Goal: Transaction & Acquisition: Purchase product/service

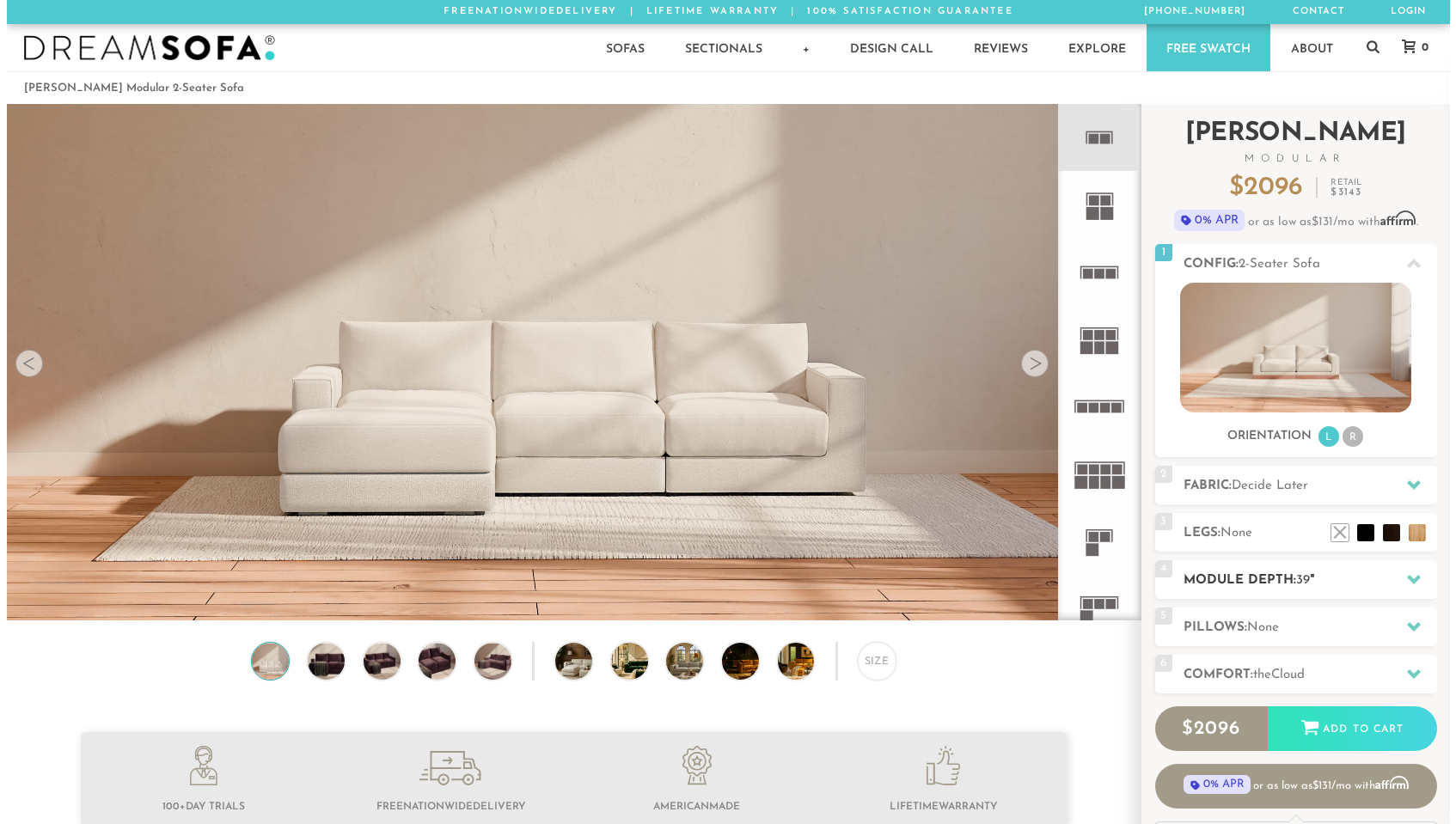
scroll to position [19485, 1430]
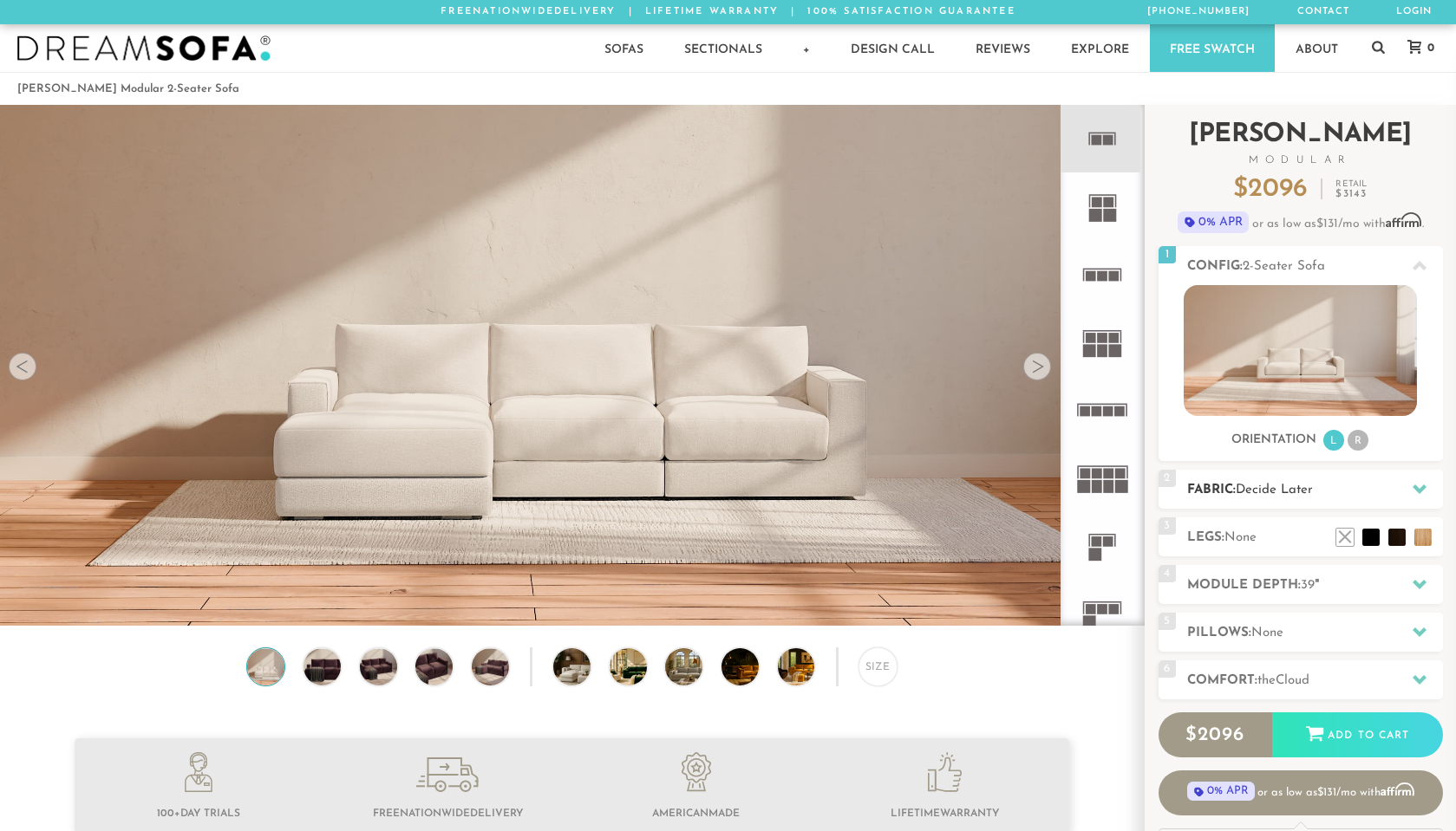
click at [1255, 495] on span "Decide Later" at bounding box center [1275, 490] width 78 height 13
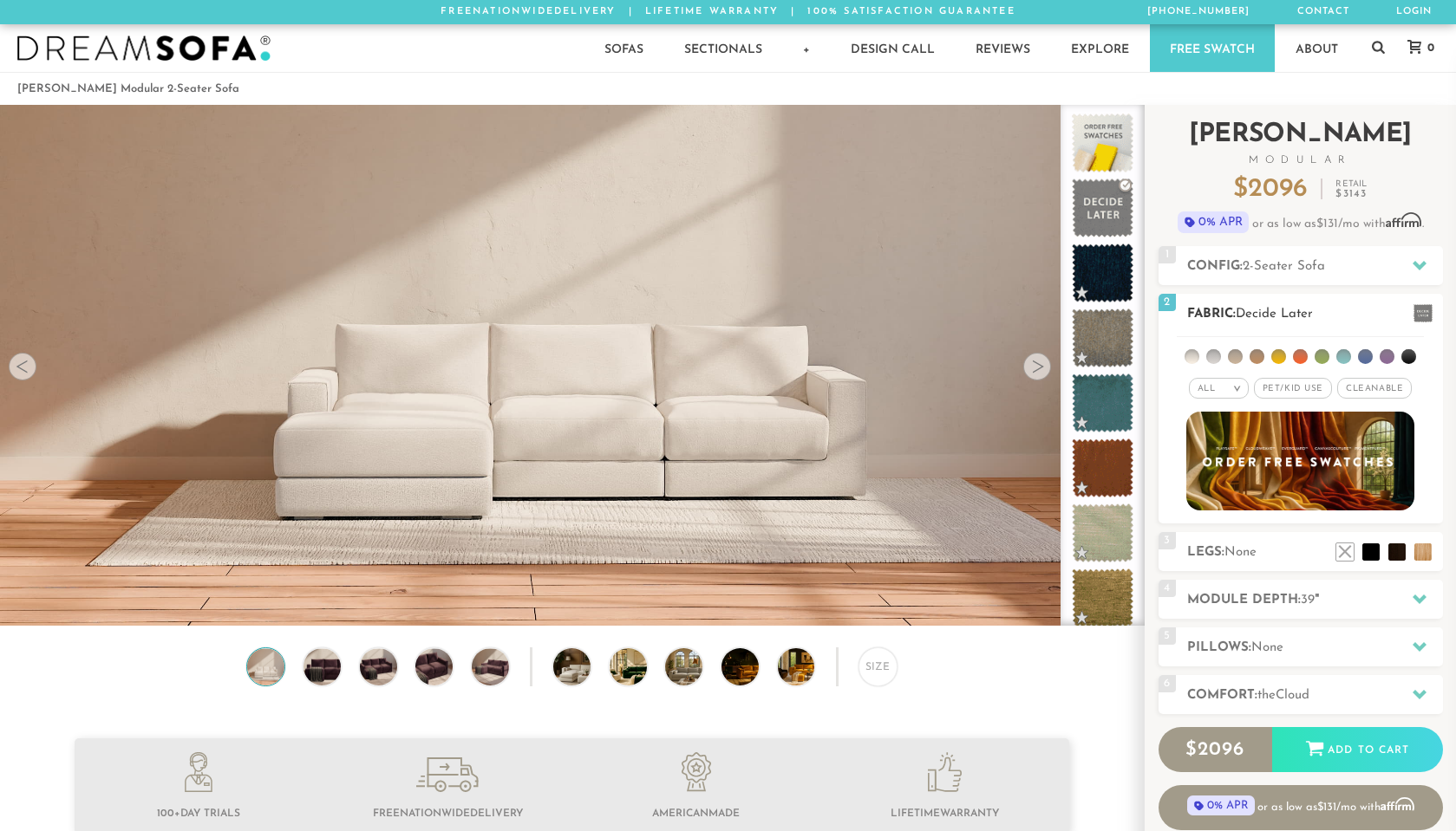
click at [1296, 393] on span "Pet/Kid Use x" at bounding box center [1293, 388] width 78 height 20
click at [1300, 358] on li at bounding box center [1300, 356] width 15 height 15
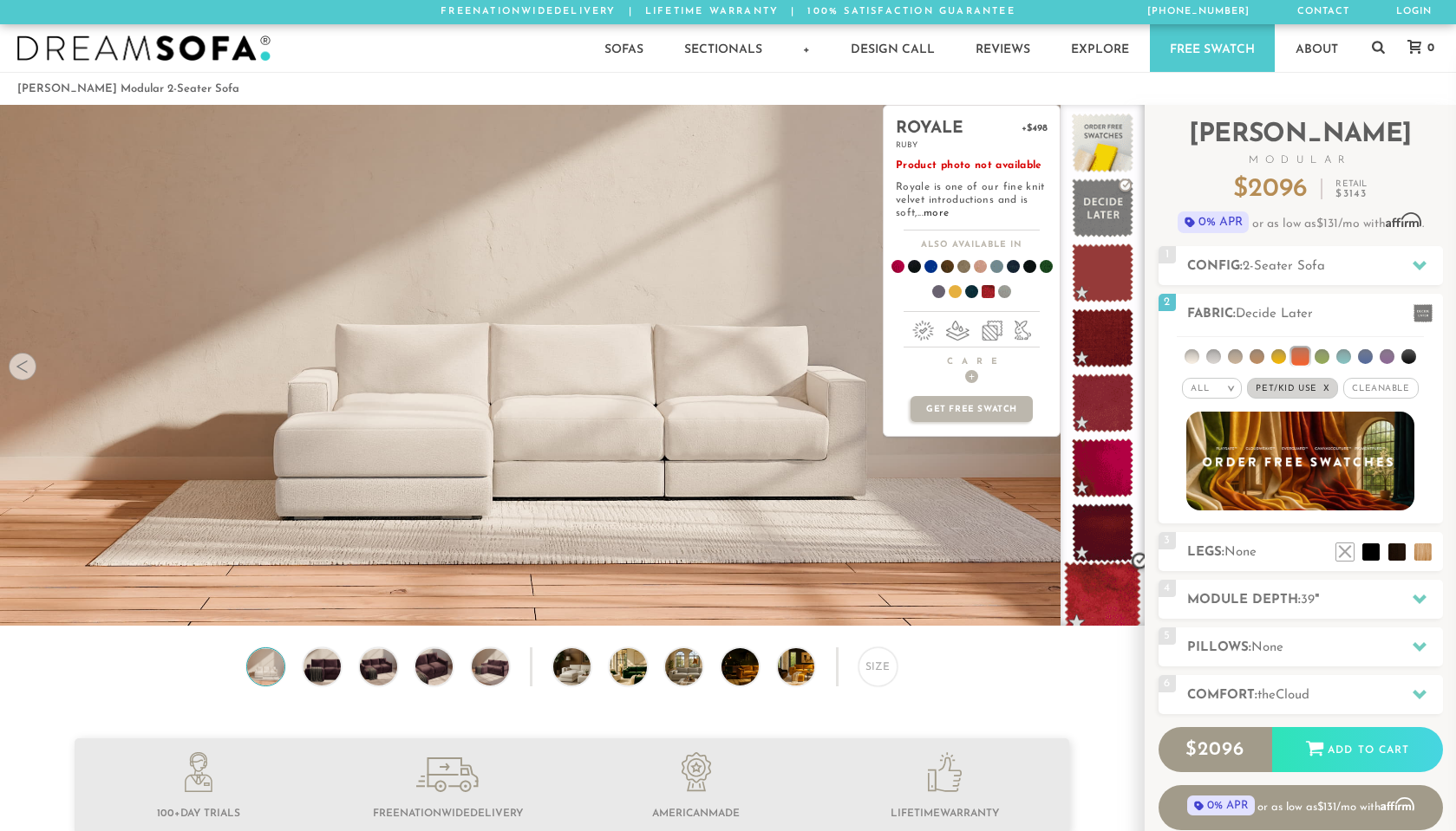
click at [1092, 604] on span at bounding box center [1103, 598] width 78 height 74
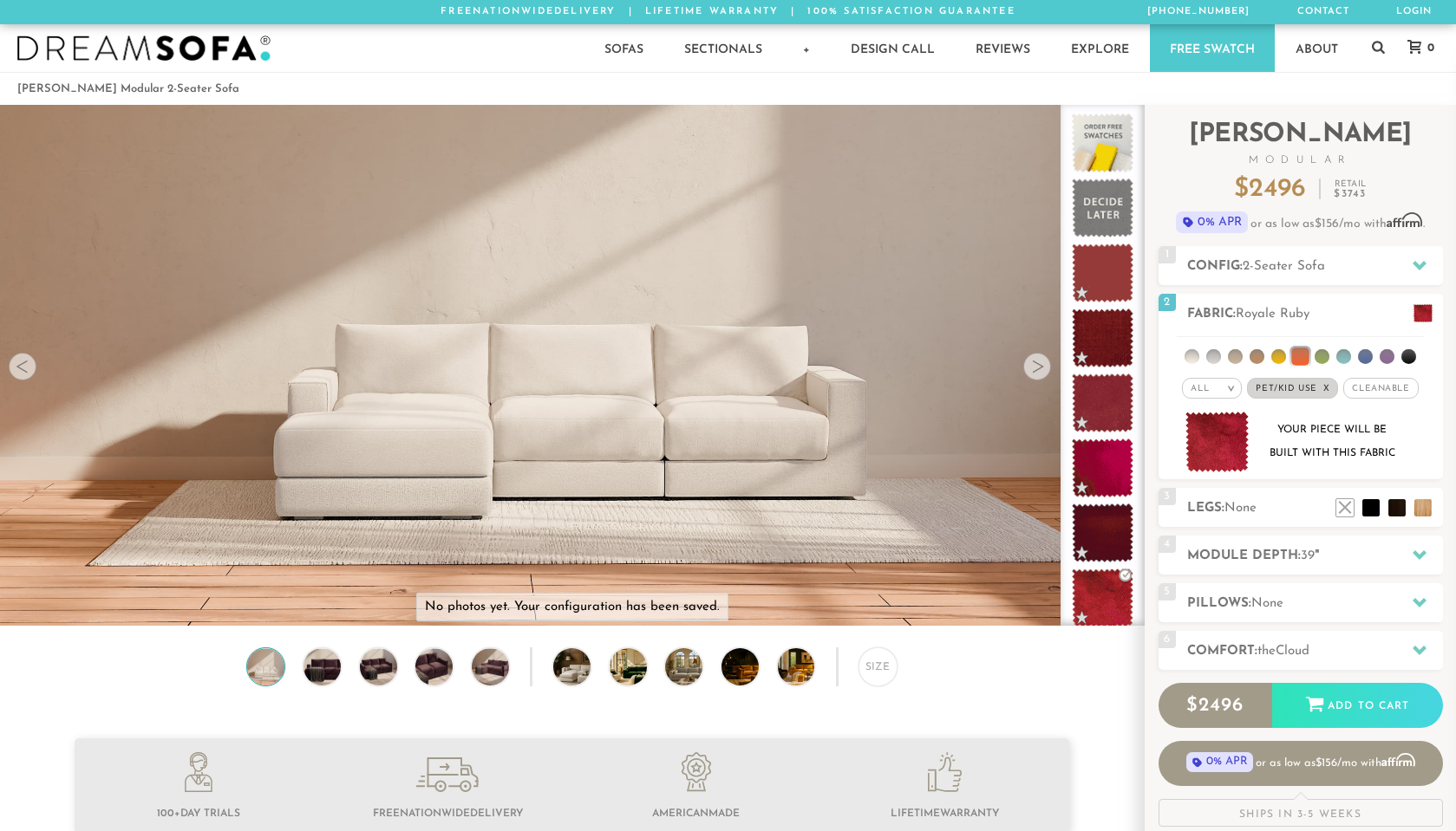
click at [784, 511] on img at bounding box center [571, 584] width 1144 height 1143
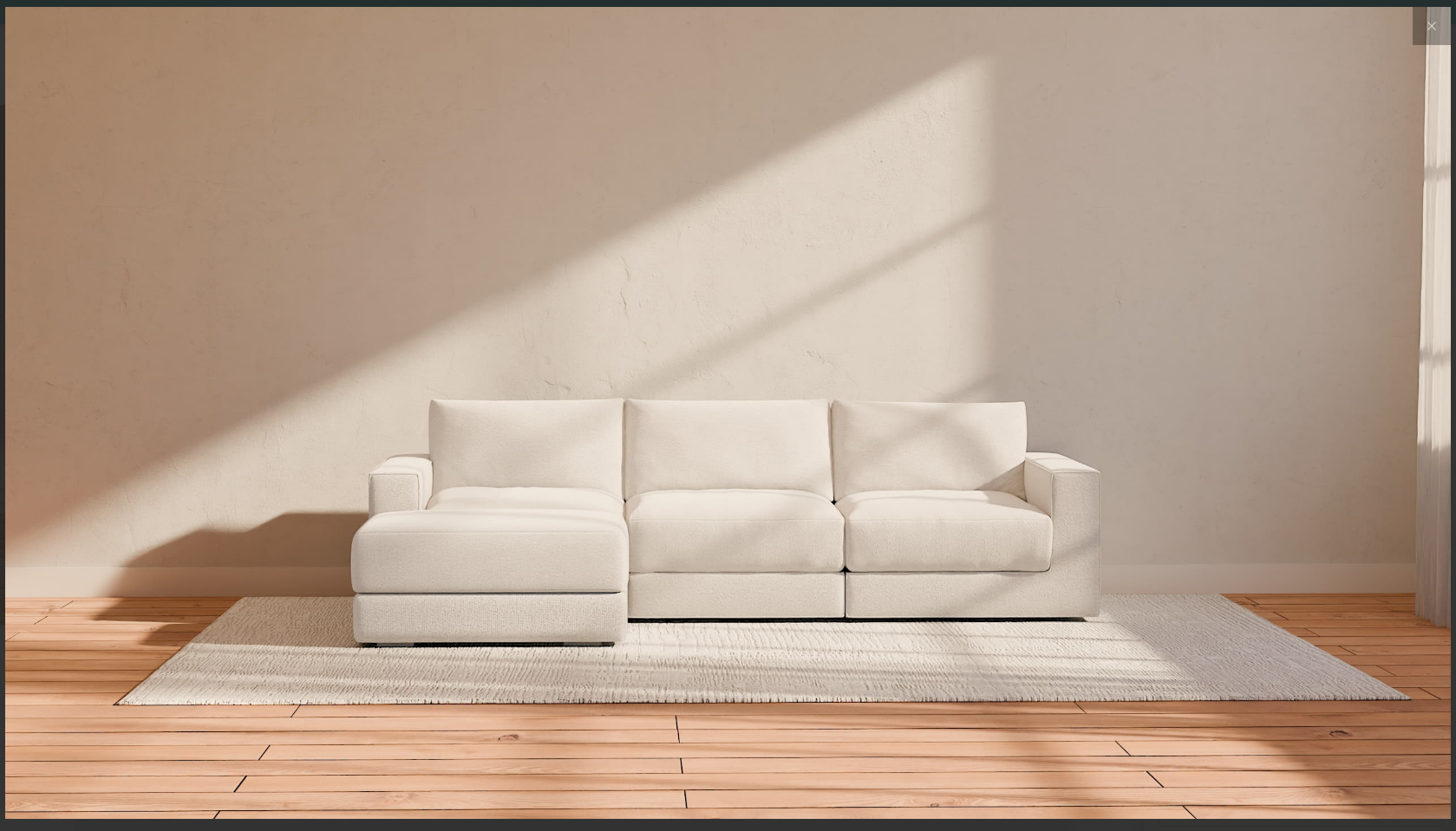
scroll to position [19674, 1456]
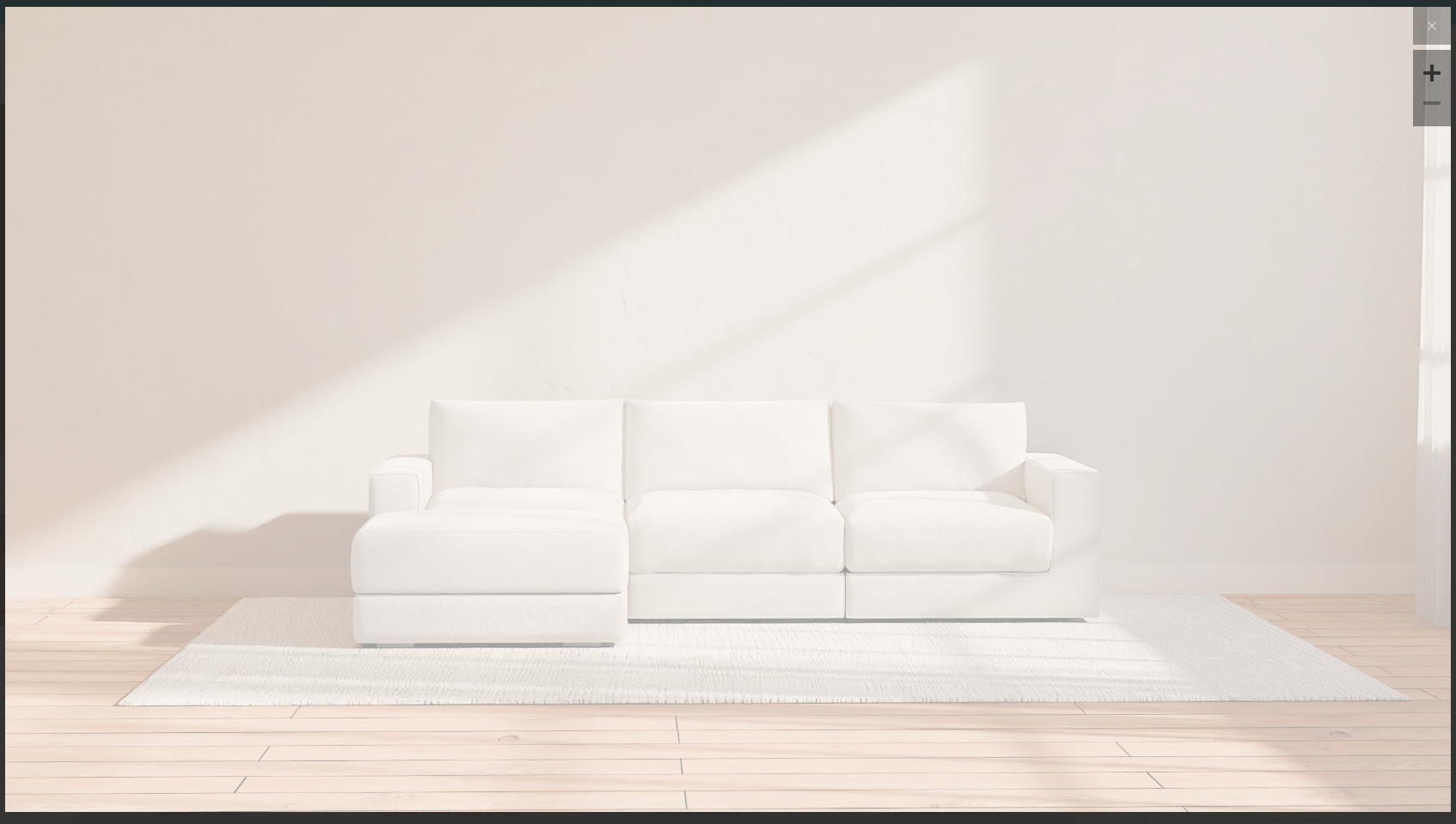
click at [777, 507] on video at bounding box center [728, 267] width 1045 height 522
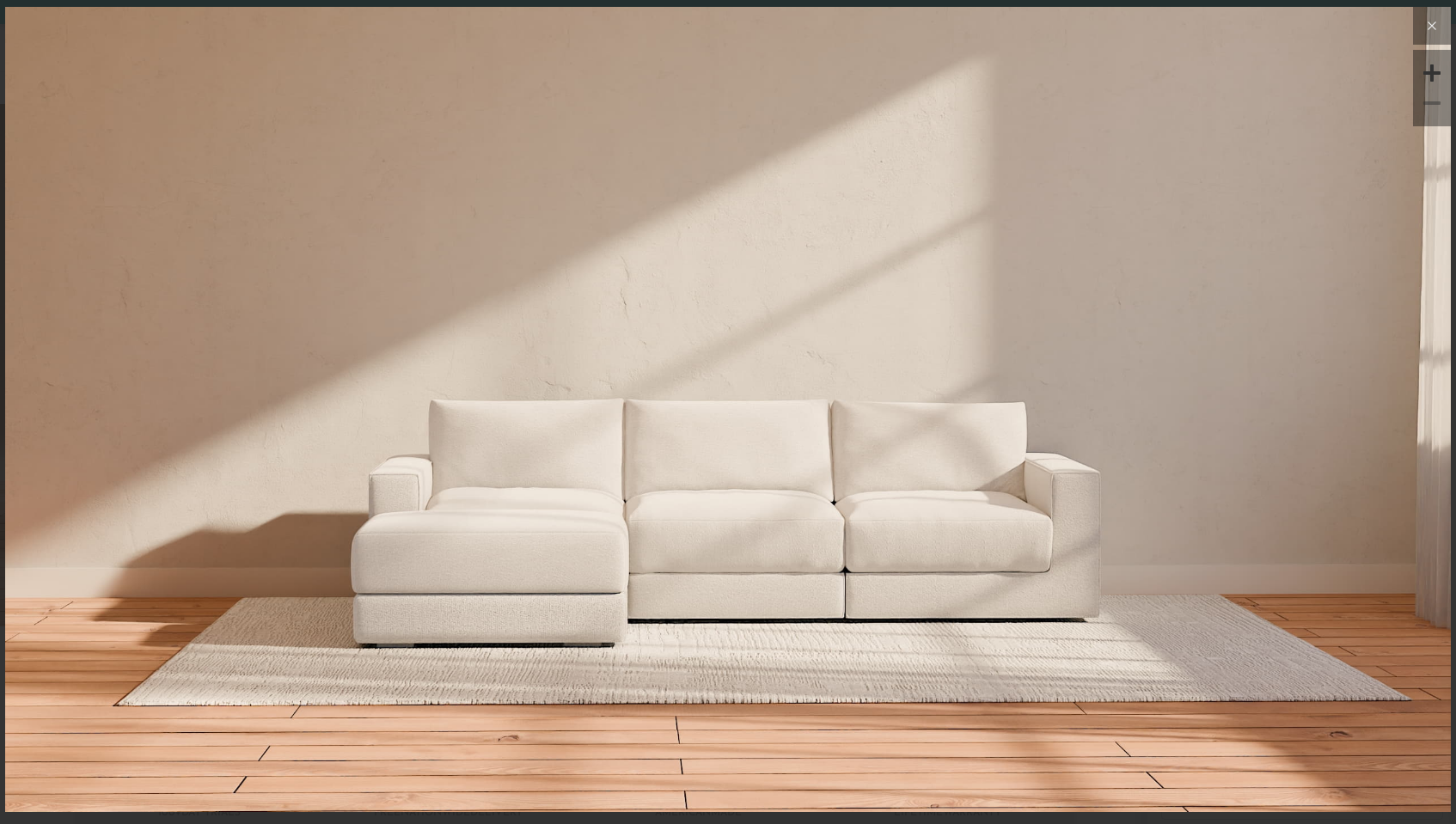
click at [1436, 29] on icon at bounding box center [1433, 26] width 8 height 8
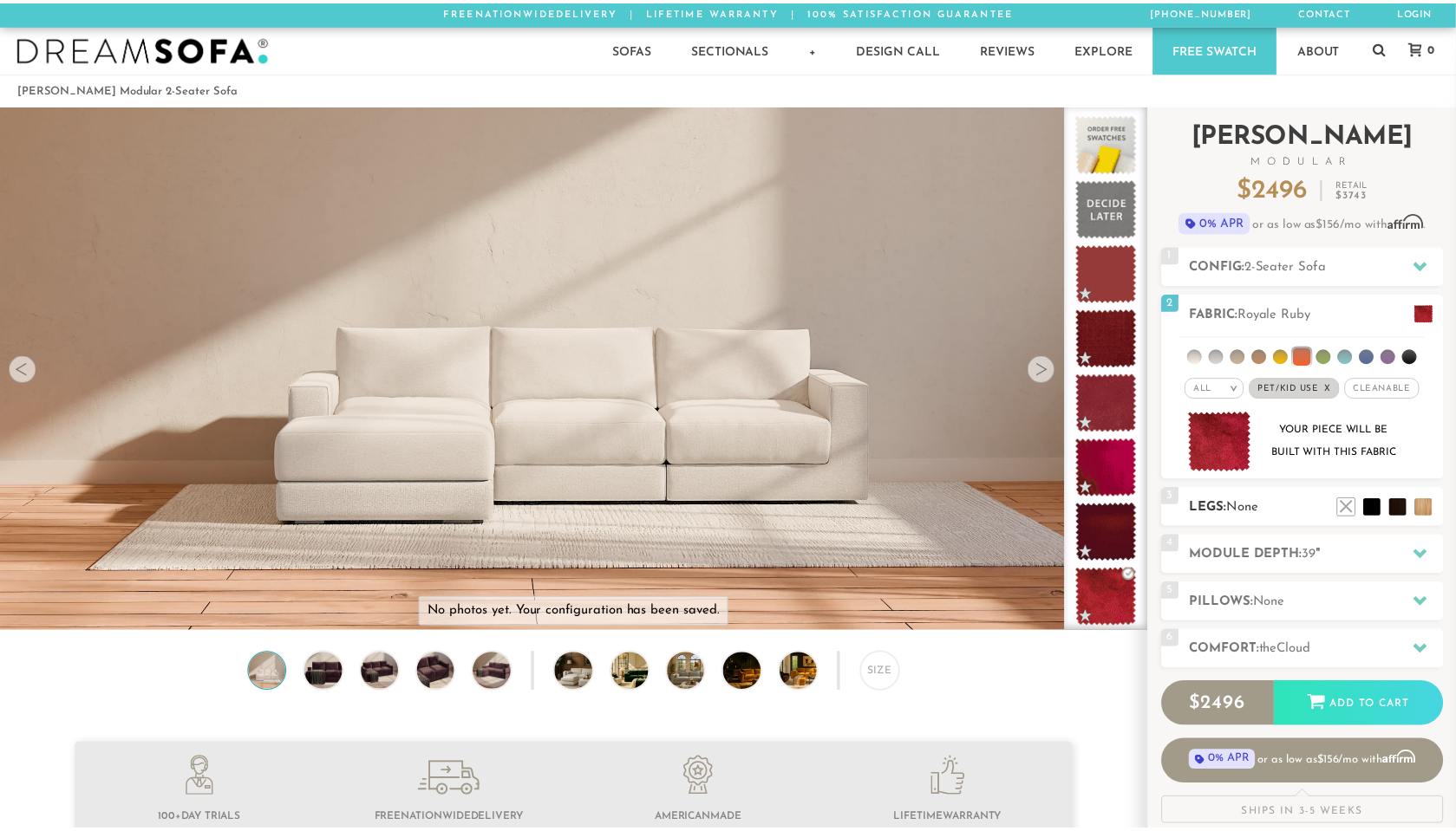
scroll to position [19650, 1442]
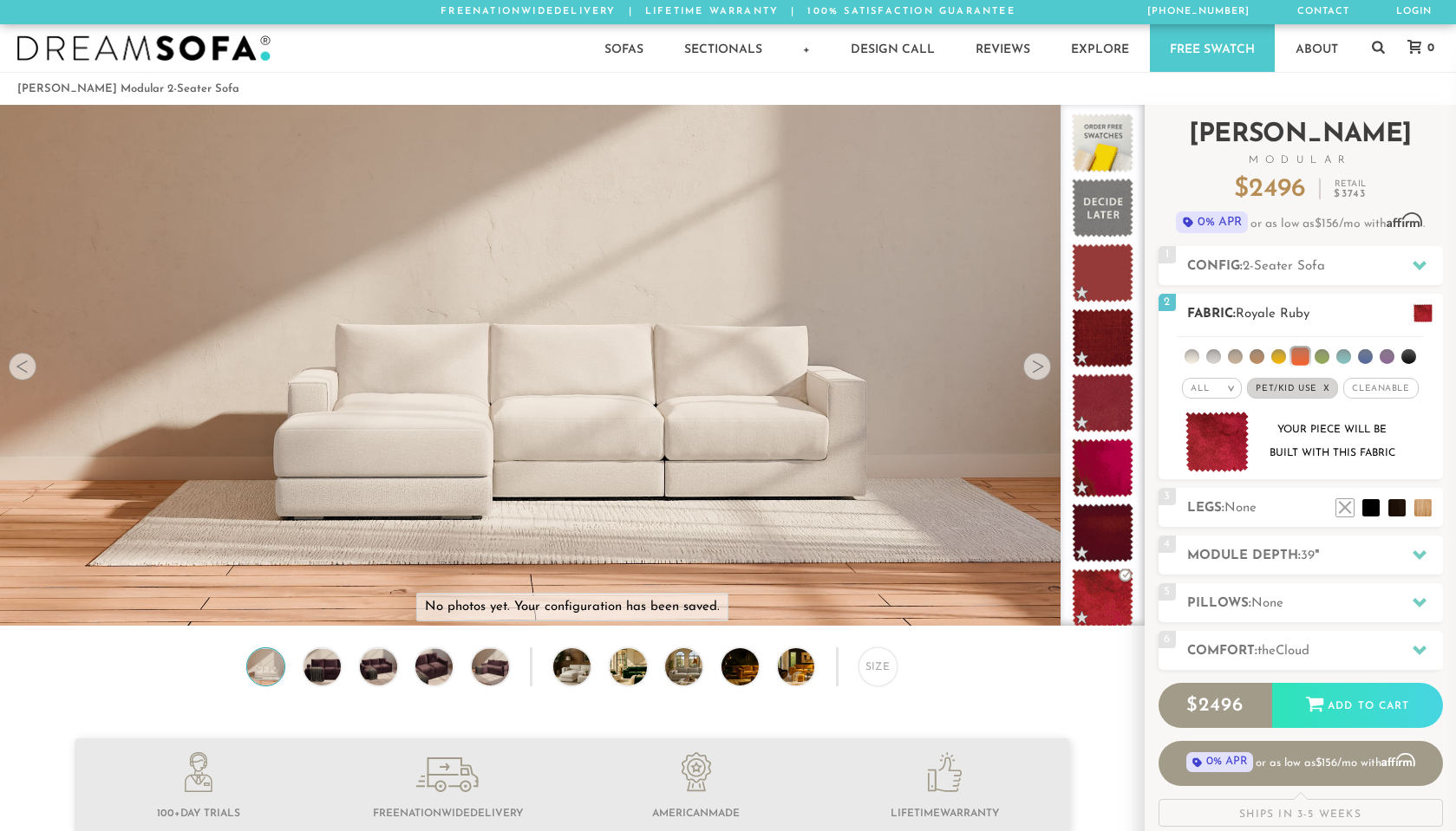
click at [1281, 354] on li at bounding box center [1278, 356] width 15 height 15
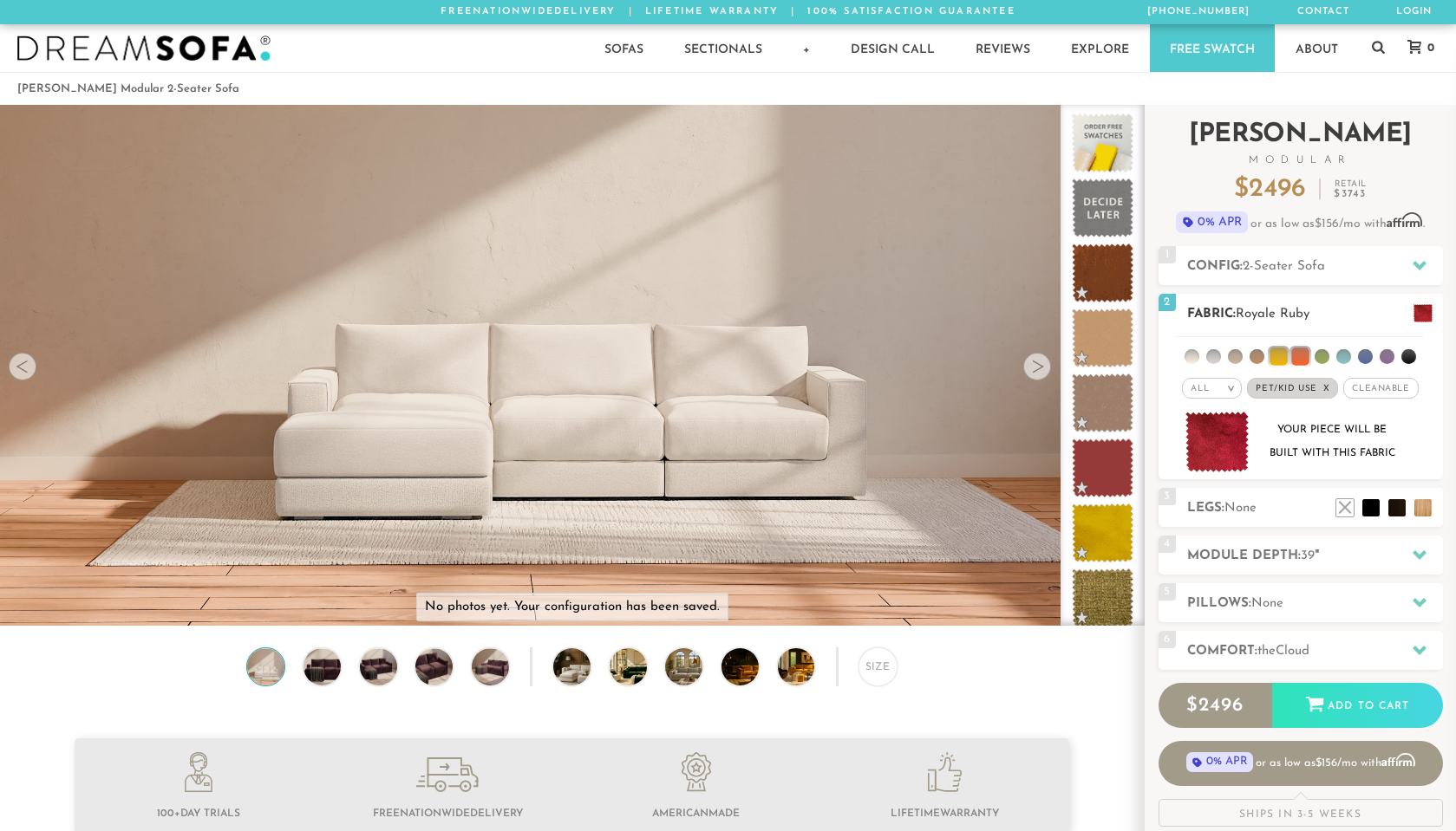
click at [1279, 354] on li at bounding box center [1278, 356] width 17 height 17
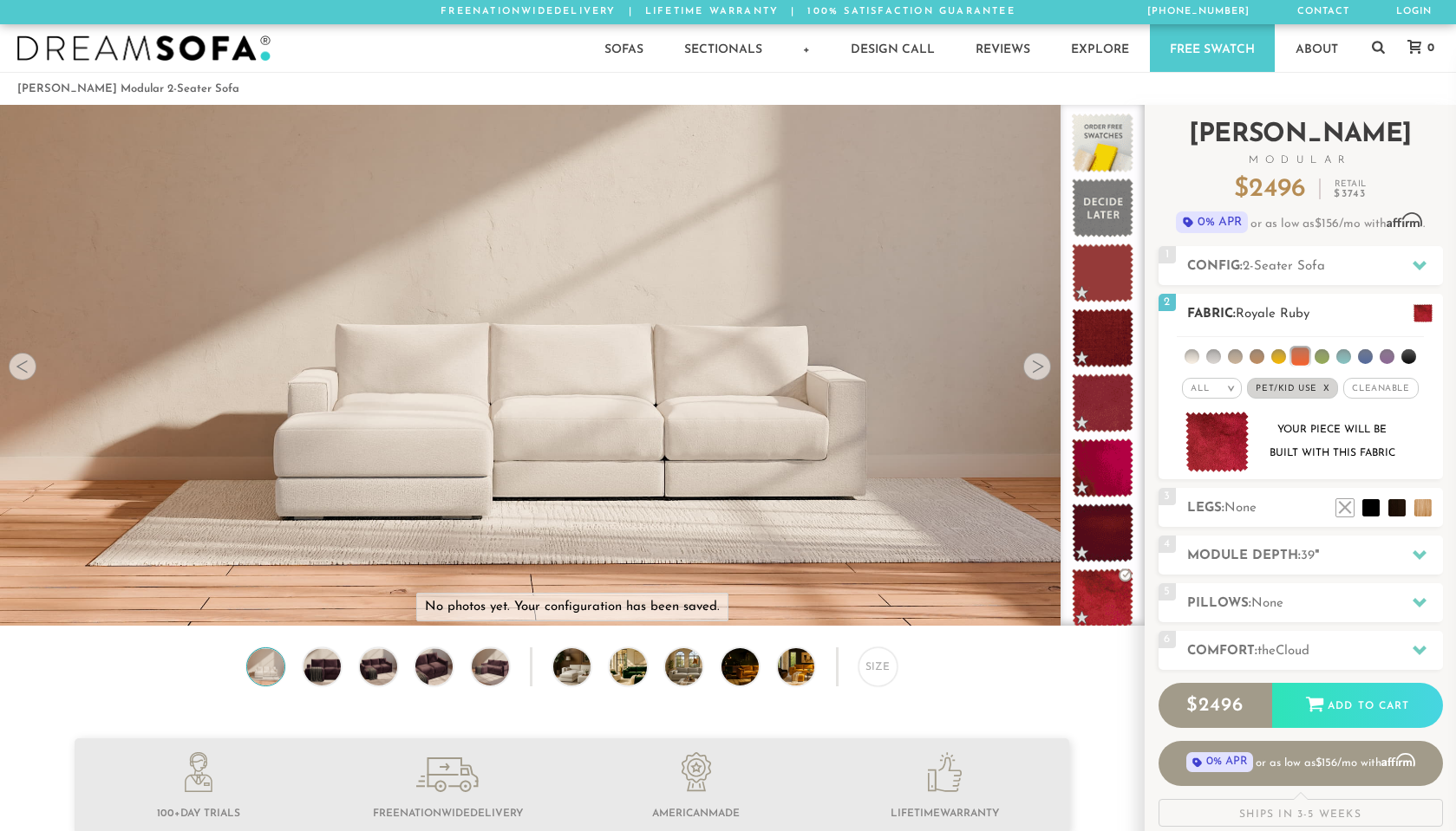
click at [1278, 354] on li at bounding box center [1278, 356] width 15 height 15
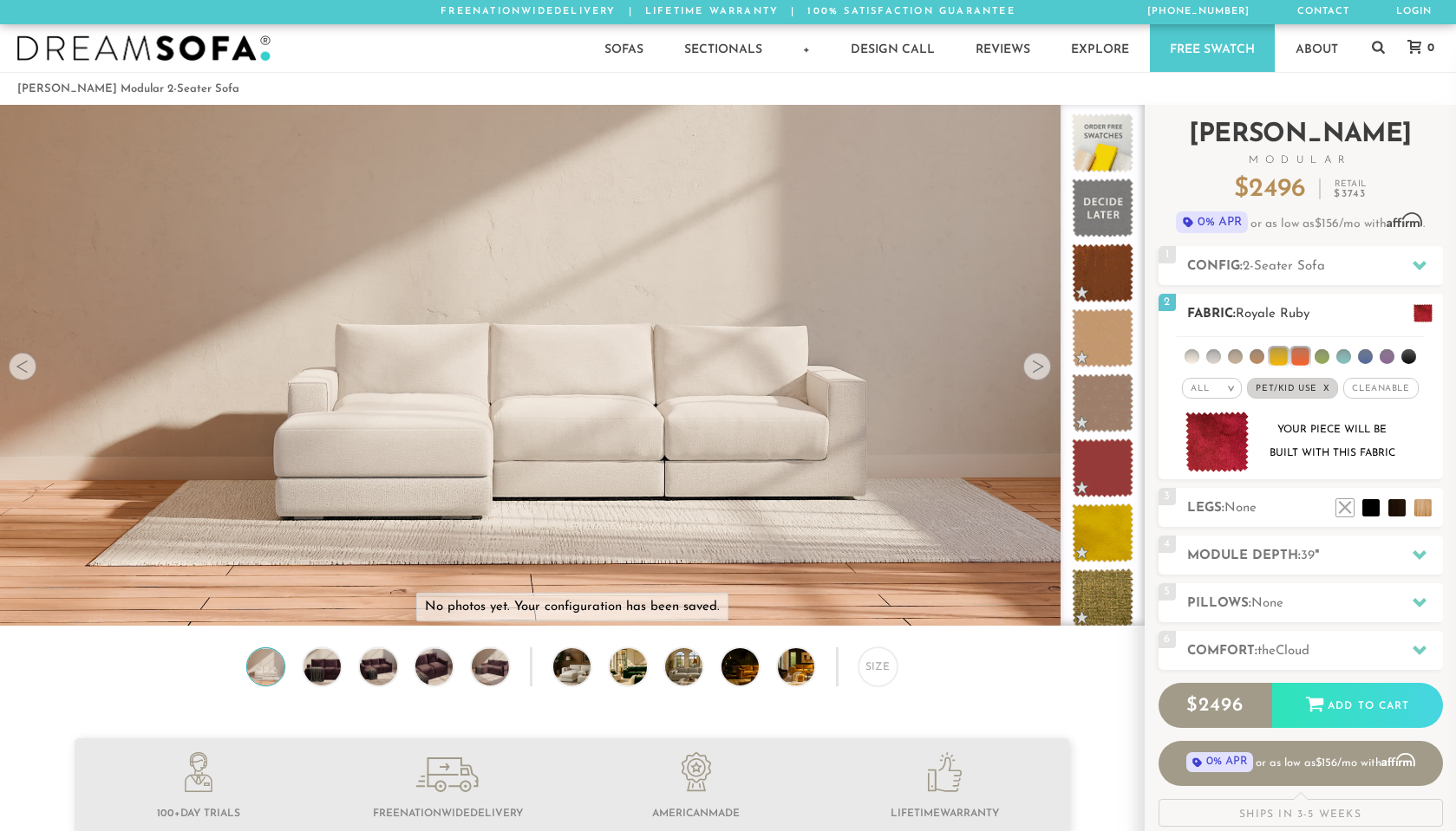
click at [1320, 357] on li at bounding box center [1321, 356] width 15 height 15
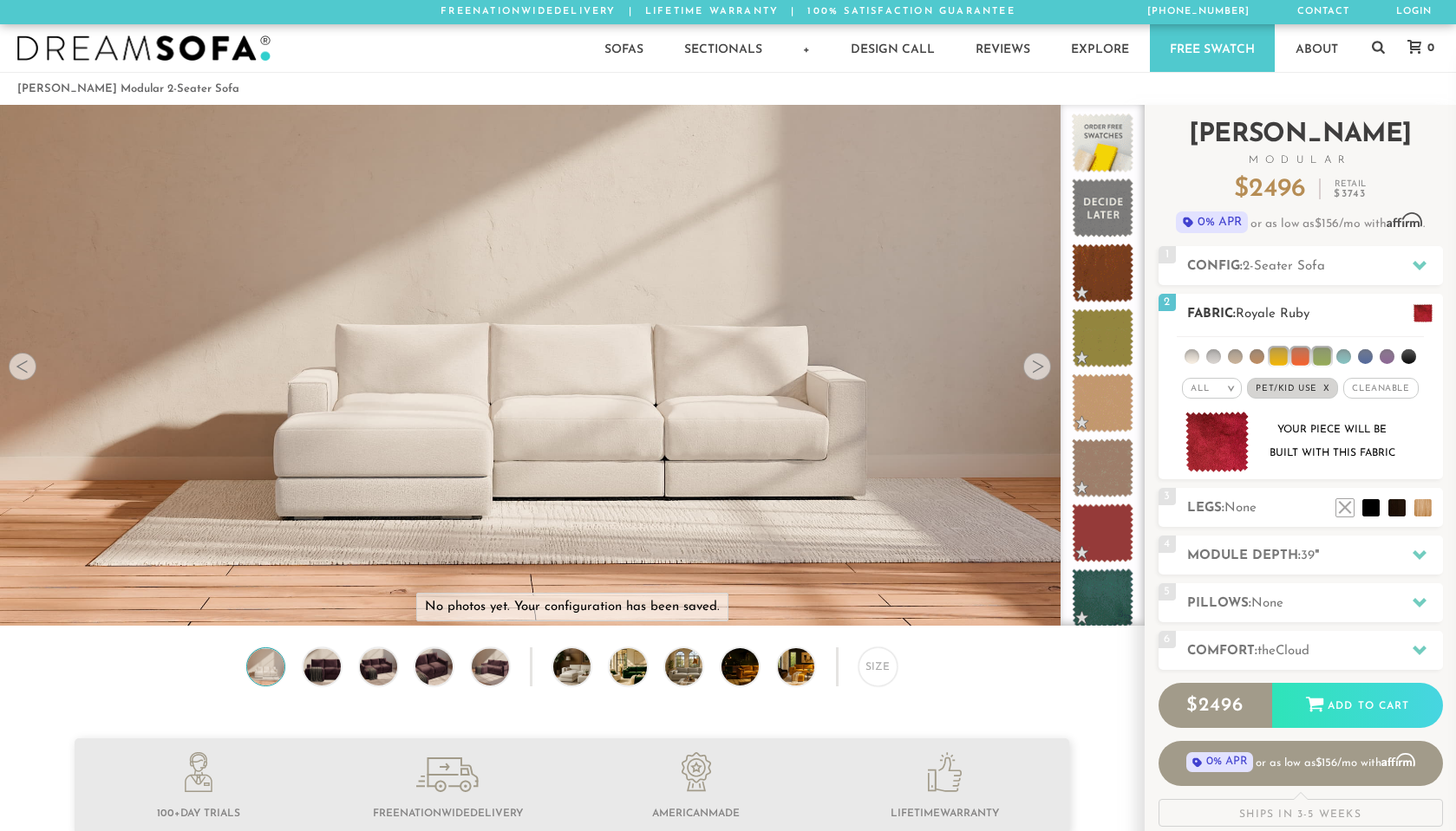
click at [1343, 356] on li at bounding box center [1343, 356] width 15 height 15
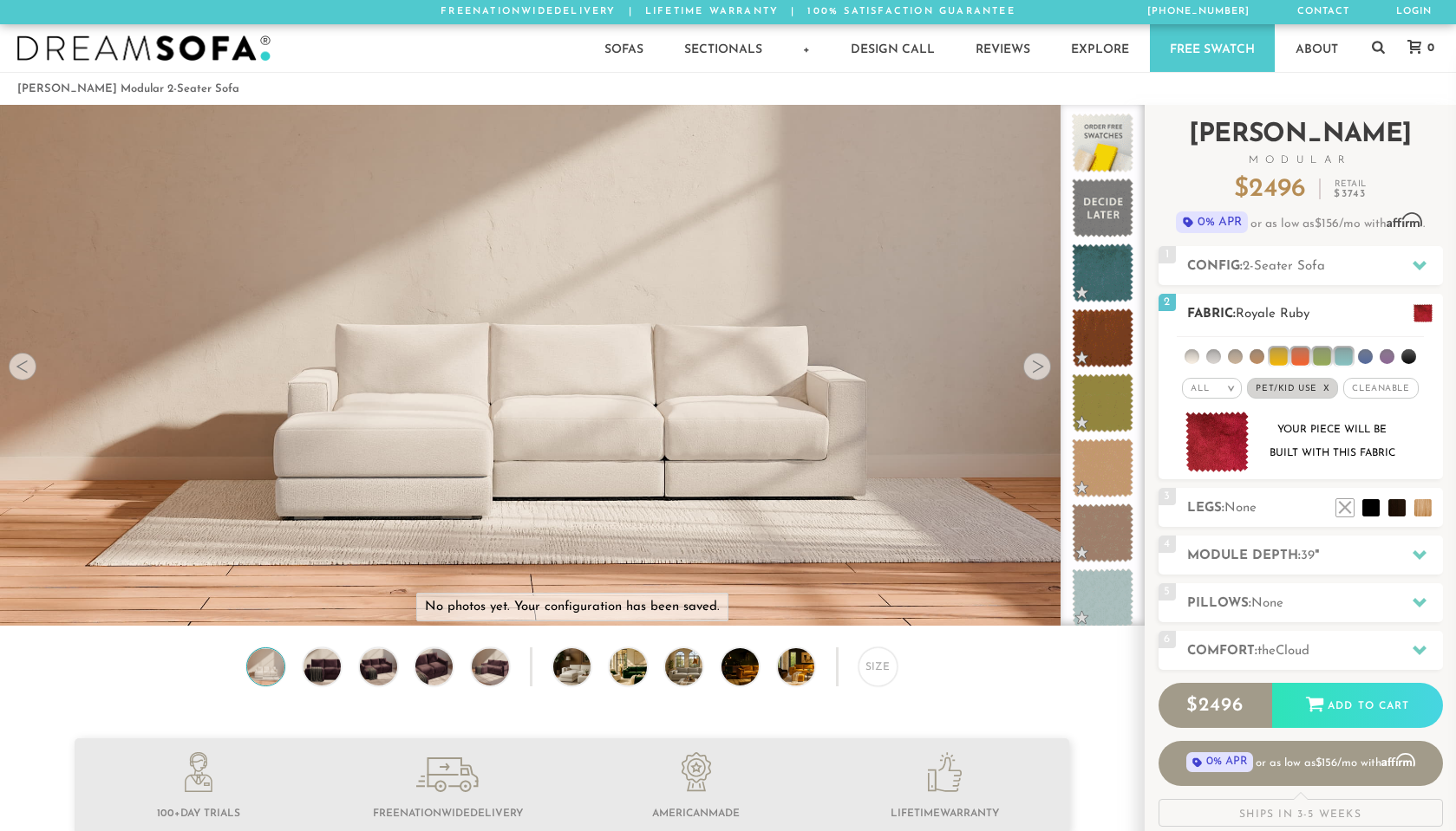
click at [1365, 356] on li at bounding box center [1365, 356] width 15 height 15
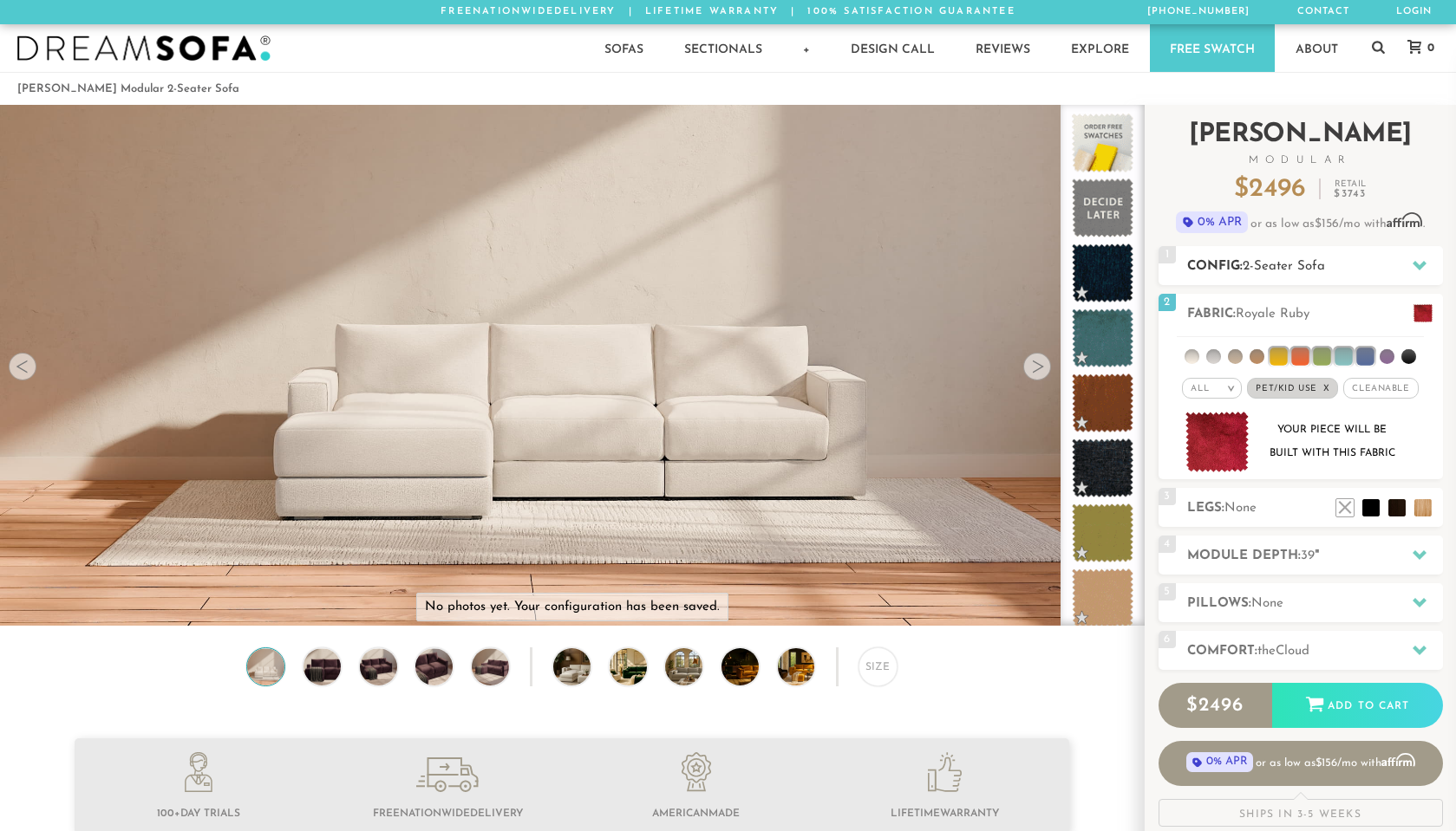
click at [1256, 263] on span "2-Seater Sofa" at bounding box center [1283, 266] width 82 height 13
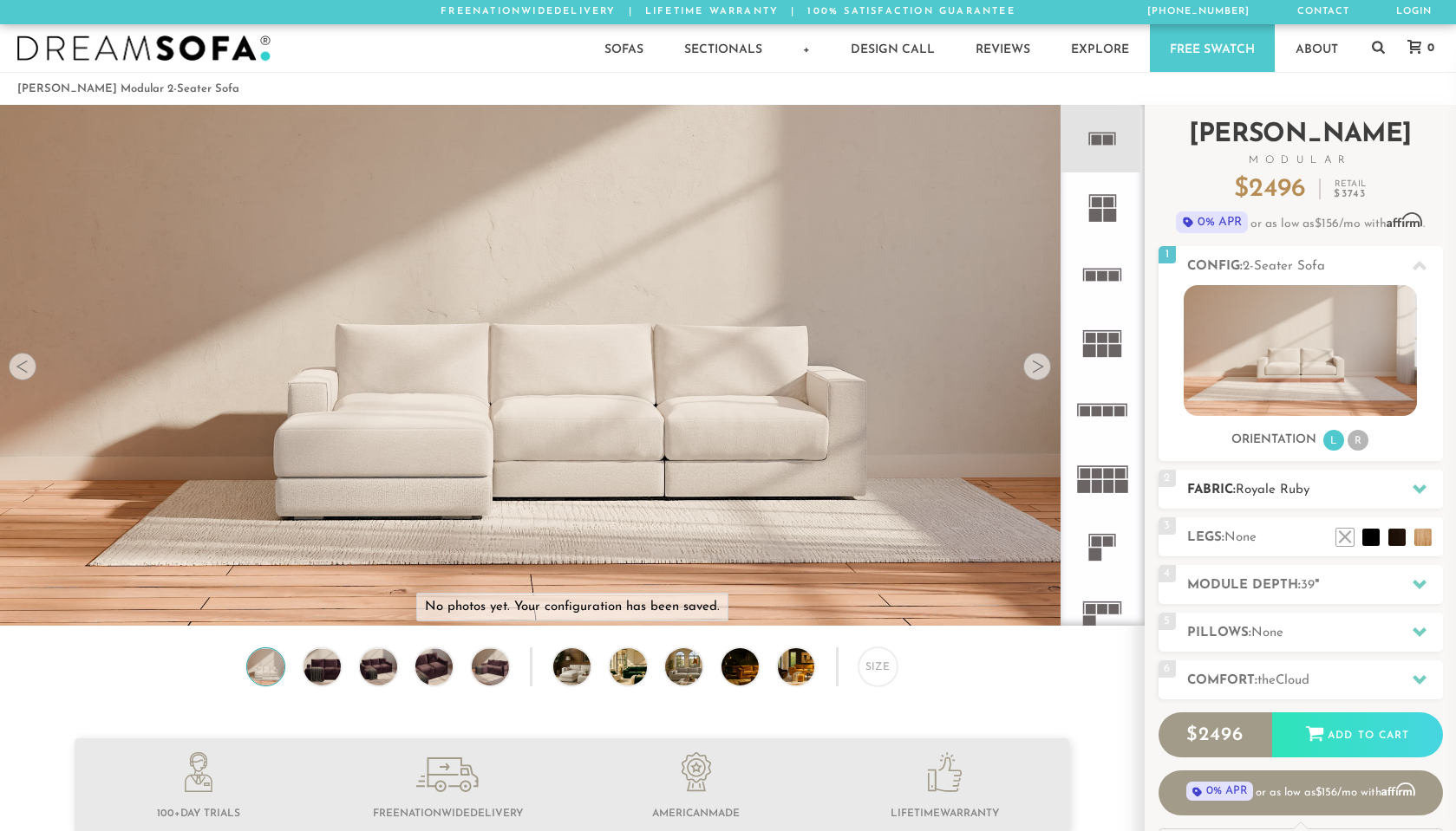
click at [1271, 481] on h2 "Fabric: Royale Ruby" at bounding box center [1315, 490] width 256 height 20
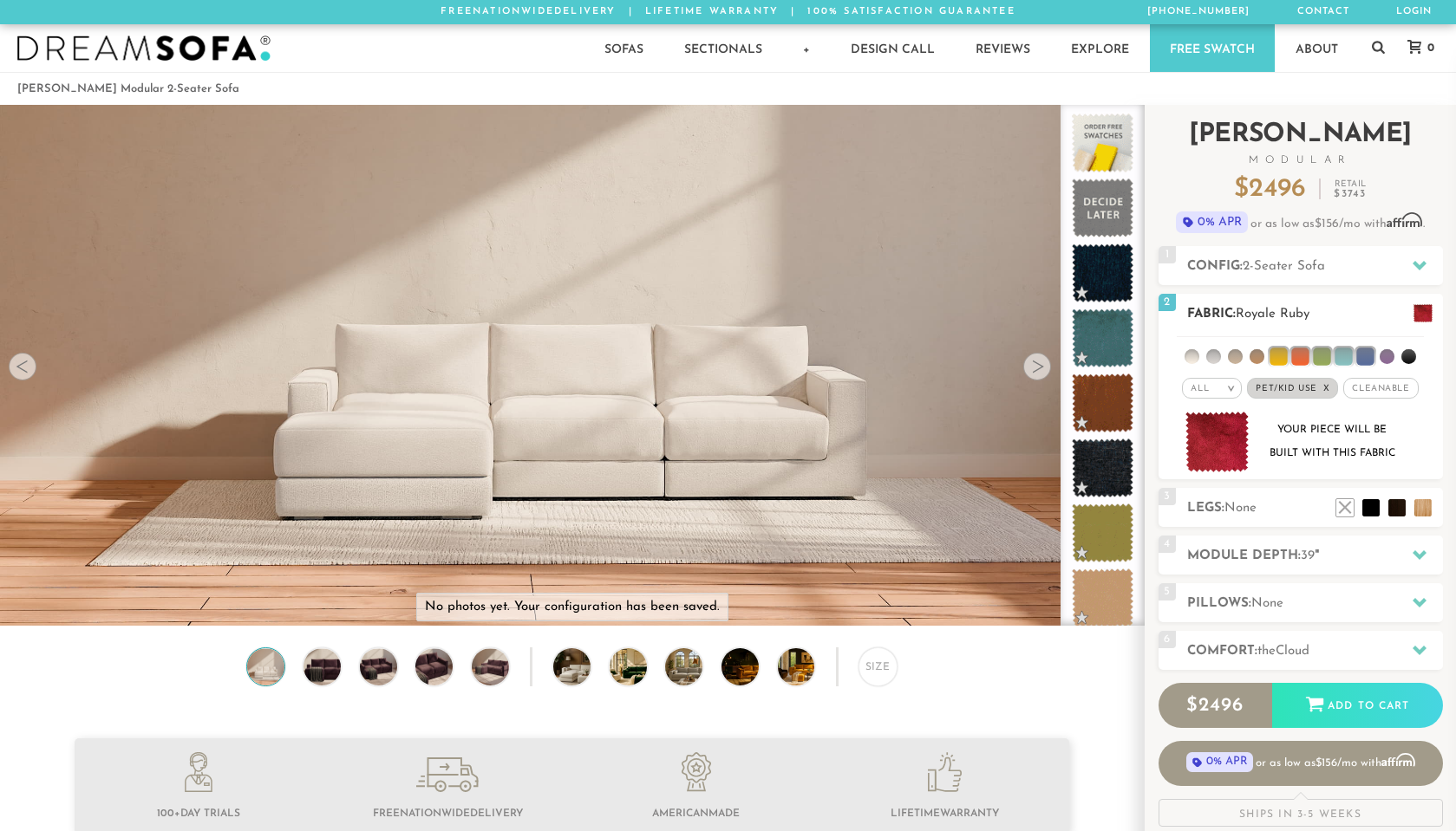
click at [1279, 356] on li at bounding box center [1278, 356] width 17 height 17
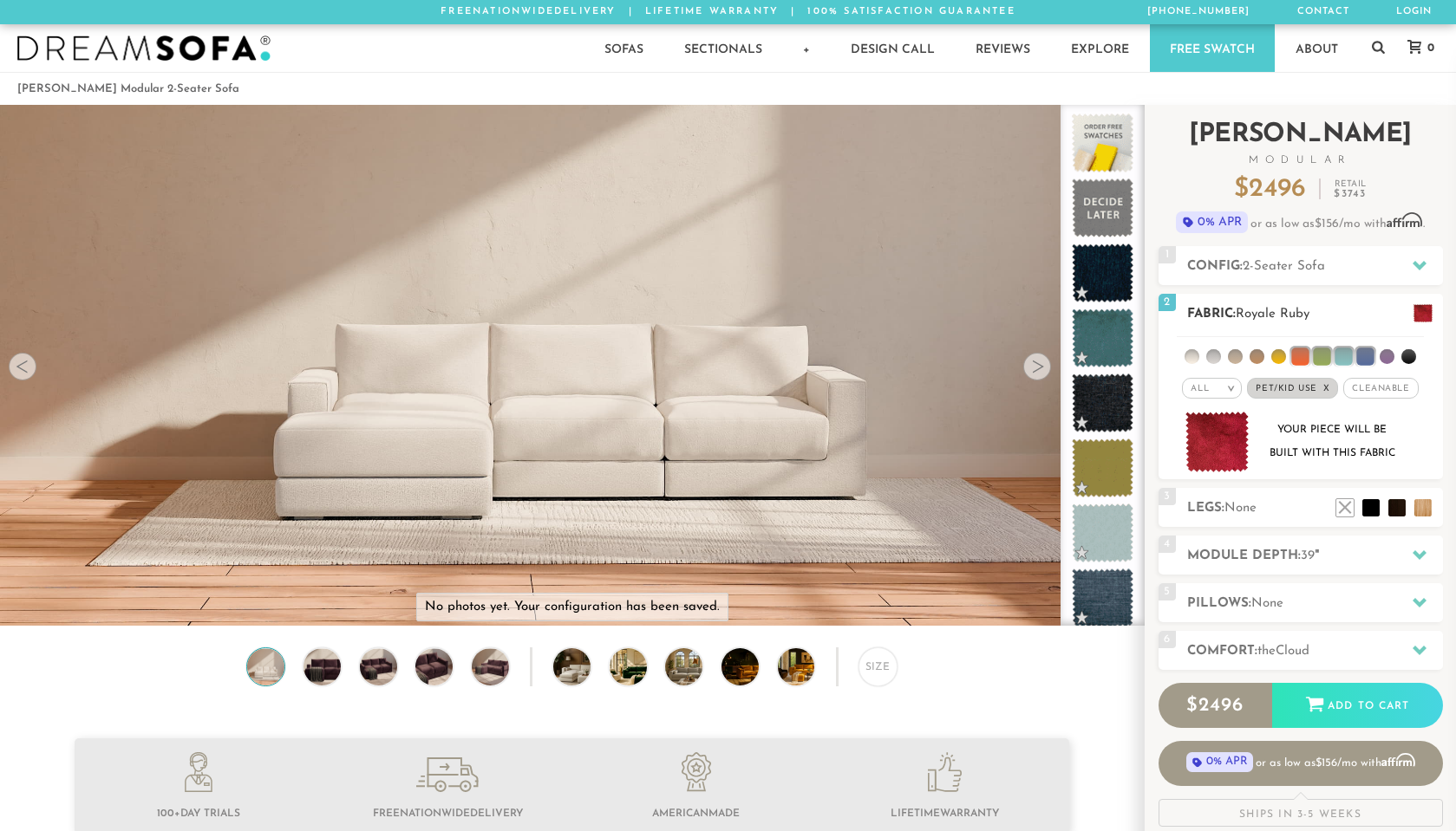
click at [1303, 360] on li at bounding box center [1300, 356] width 17 height 17
click at [1189, 356] on li at bounding box center [1191, 356] width 15 height 15
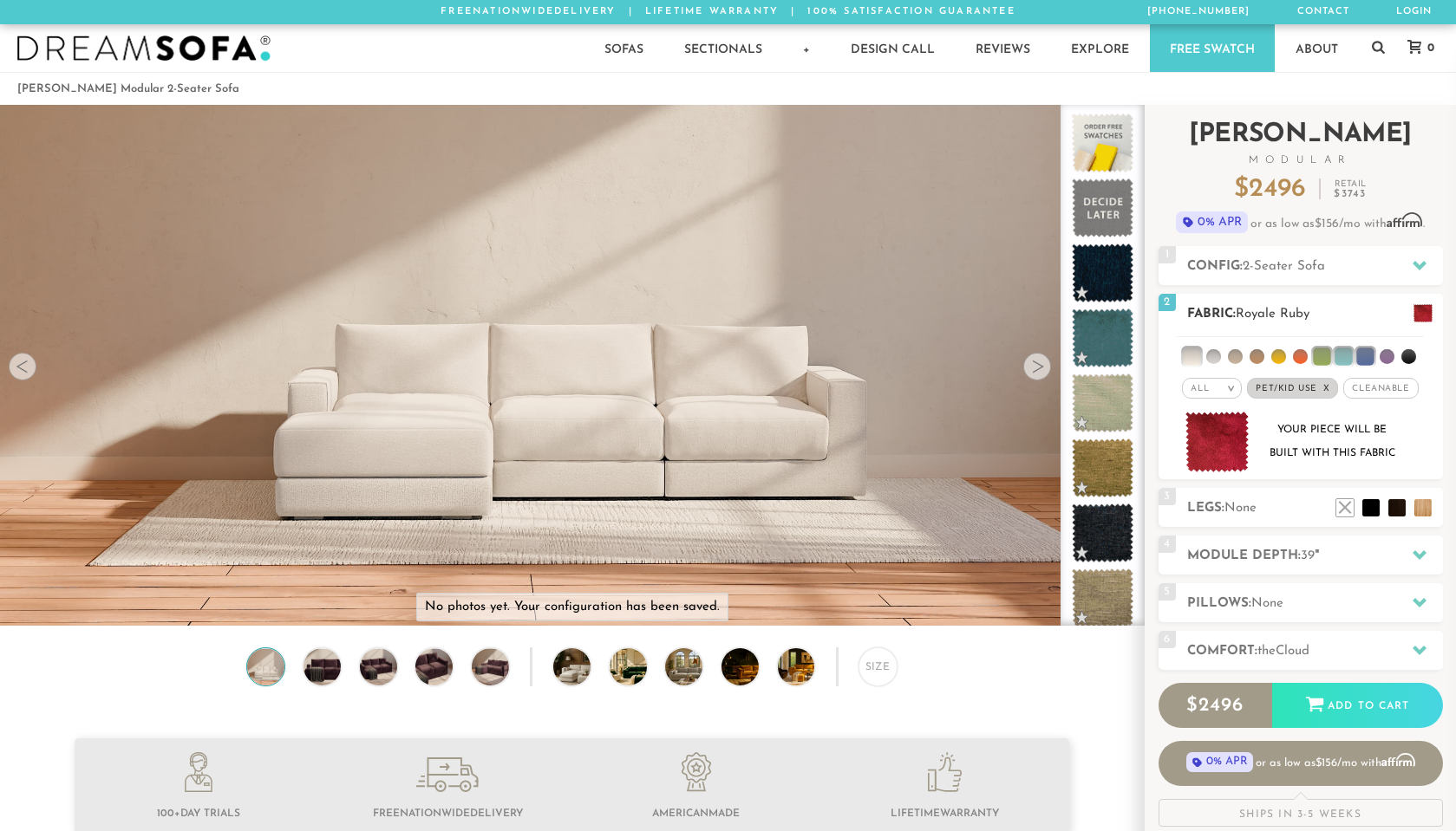
click at [1217, 356] on li at bounding box center [1213, 356] width 15 height 15
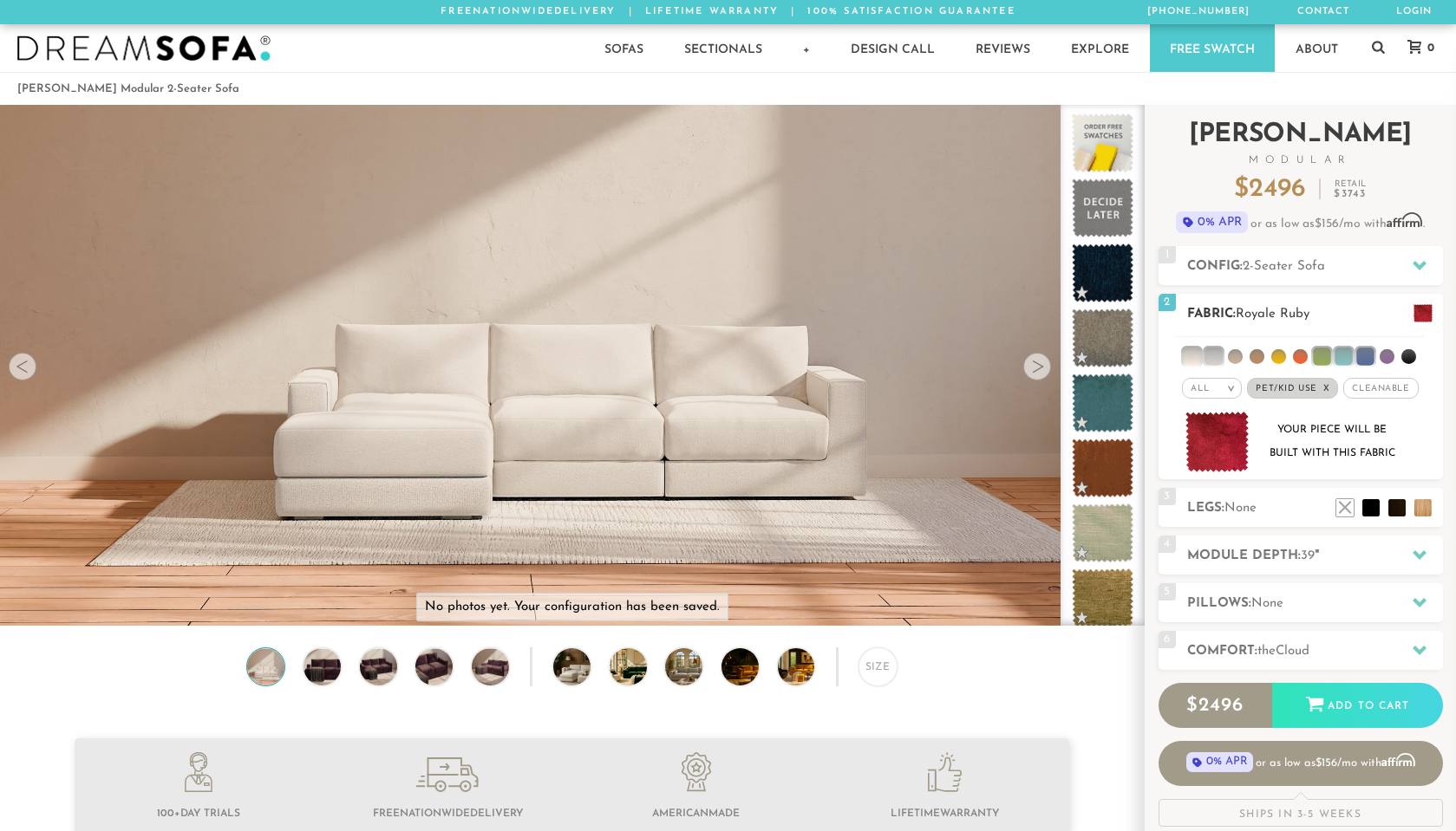
click at [1189, 356] on li at bounding box center [1191, 356] width 17 height 17
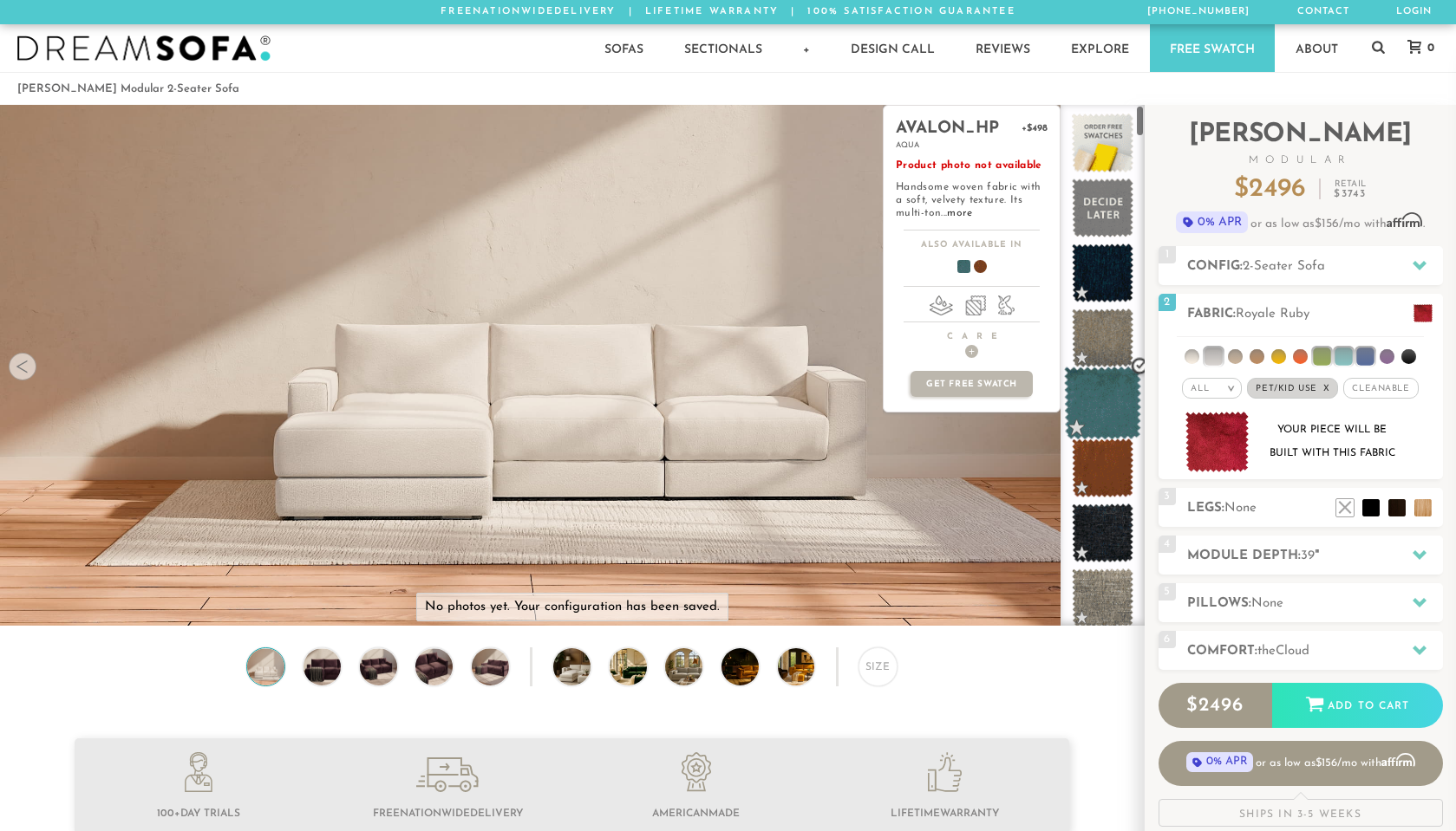
click at [1105, 410] on span at bounding box center [1103, 403] width 78 height 74
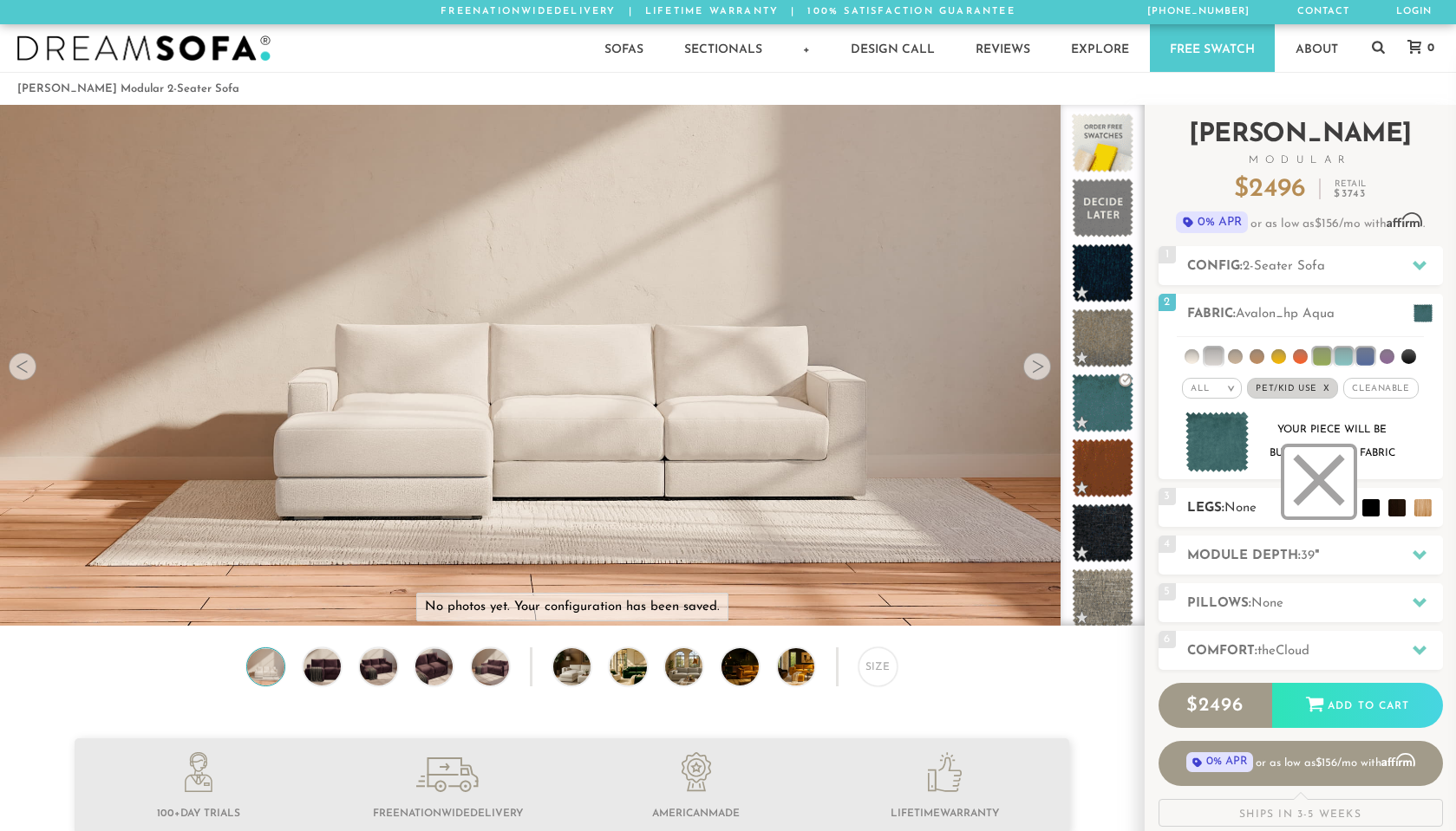
click at [1324, 505] on li at bounding box center [1319, 482] width 70 height 70
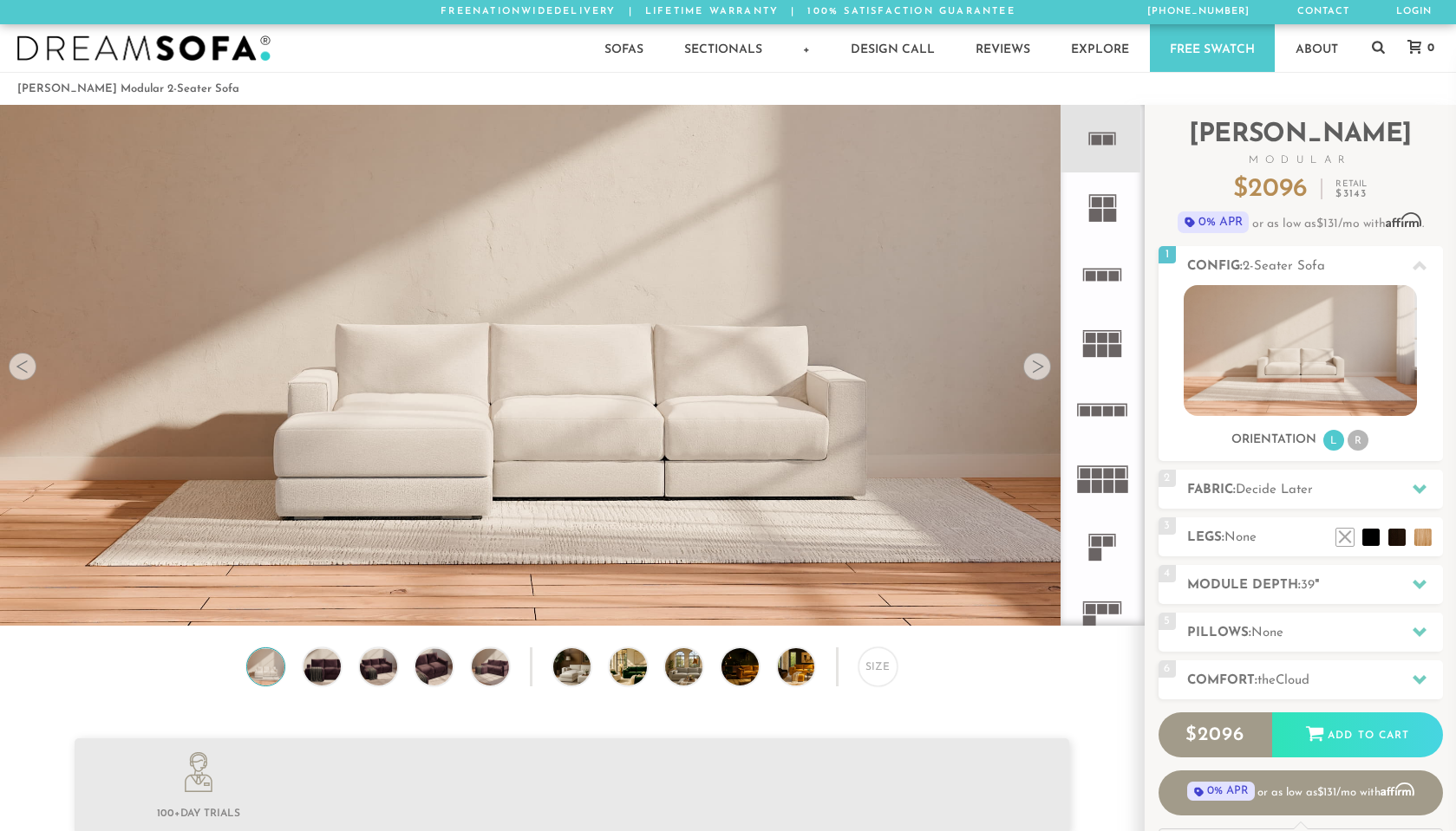
scroll to position [19650, 1442]
